Goal: Find specific page/section: Find specific page/section

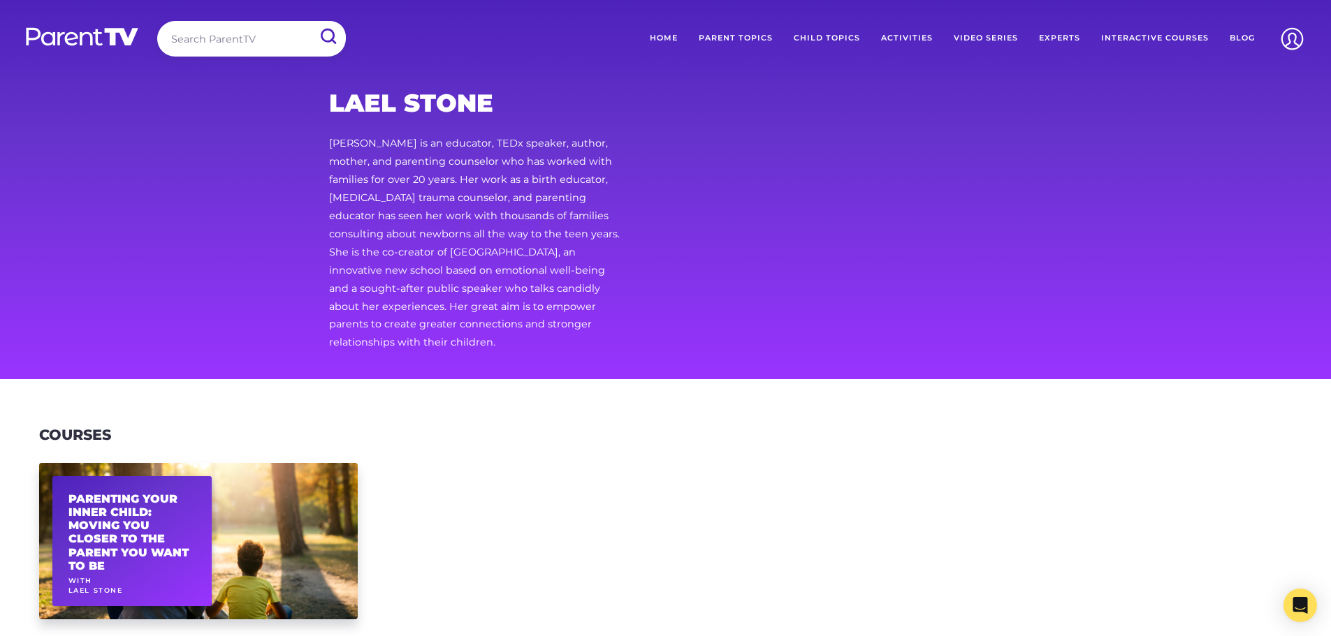
click at [384, 103] on h2 "Lael Stone" at bounding box center [475, 103] width 292 height 29
click at [199, 37] on input "search" at bounding box center [251, 39] width 189 height 36
type input "[PERSON_NAME]"
click at [309, 21] on input "submit" at bounding box center [327, 36] width 36 height 31
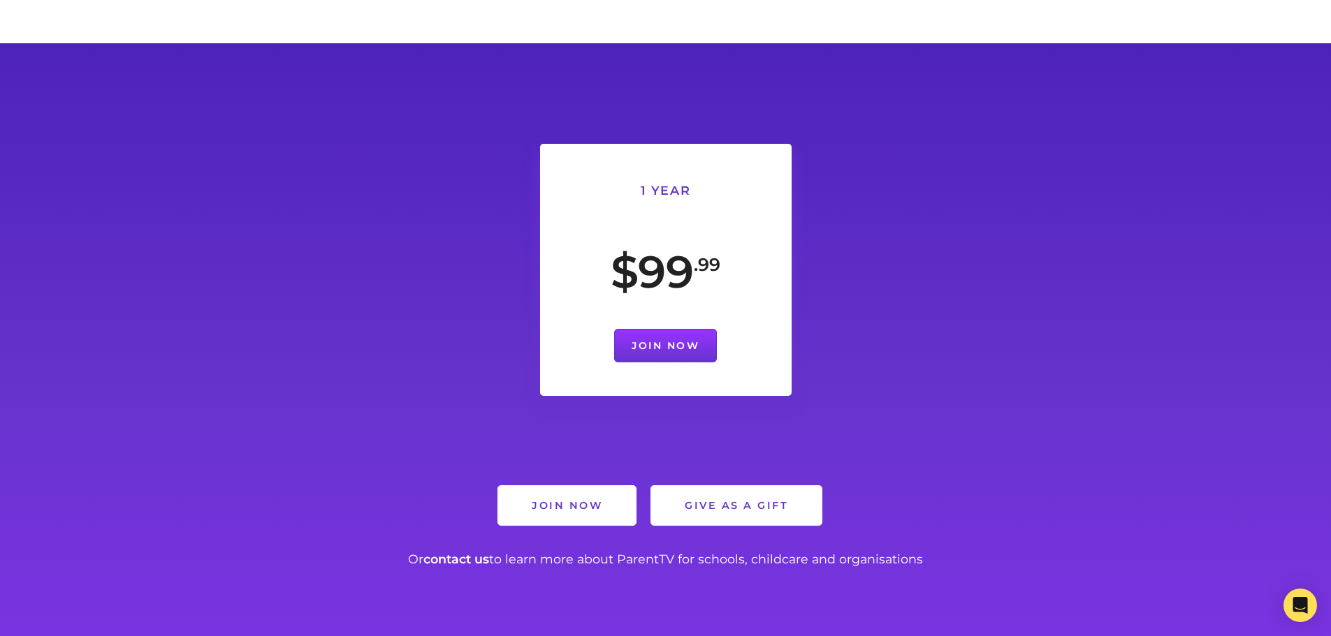
scroll to position [349, 0]
